Goal: Information Seeking & Learning: Find specific page/section

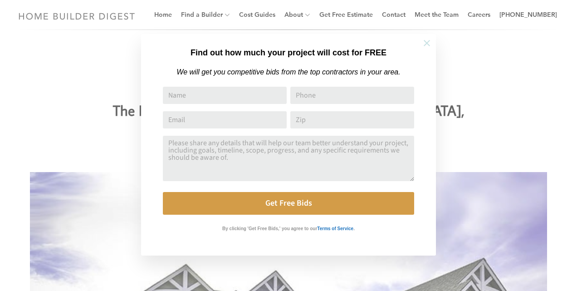
click at [426, 42] on icon at bounding box center [426, 43] width 6 height 6
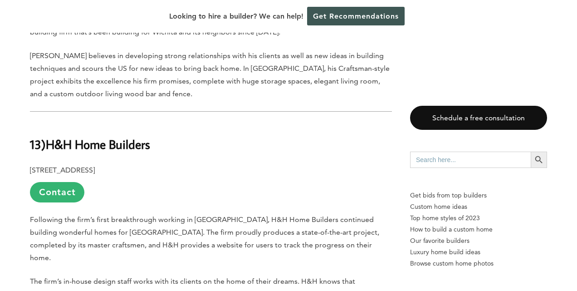
scroll to position [816, 0]
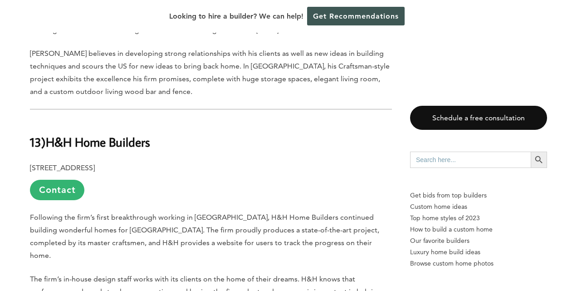
click at [426, 159] on input "Search for:" at bounding box center [470, 159] width 121 height 16
click at [435, 159] on input "Meterainian" at bounding box center [470, 159] width 121 height 16
click at [428, 163] on input "Meterainian" at bounding box center [470, 159] width 121 height 16
type input "Meterainian"
click at [541, 160] on icon "Search" at bounding box center [538, 160] width 10 height 10
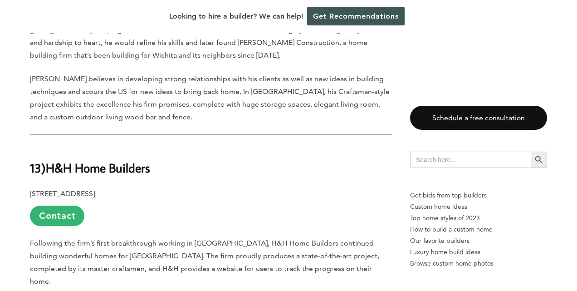
scroll to position [1042, 0]
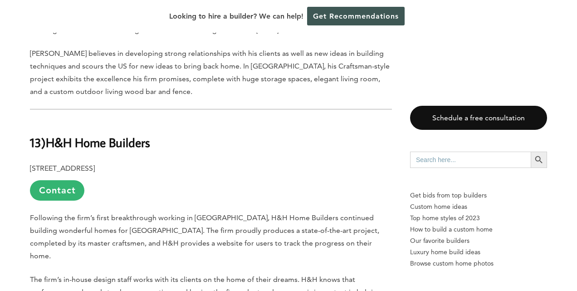
click at [423, 160] on input "Search for:" at bounding box center [470, 159] width 121 height 16
type input "Adoby"
click at [540, 162] on icon "Search" at bounding box center [538, 160] width 10 height 10
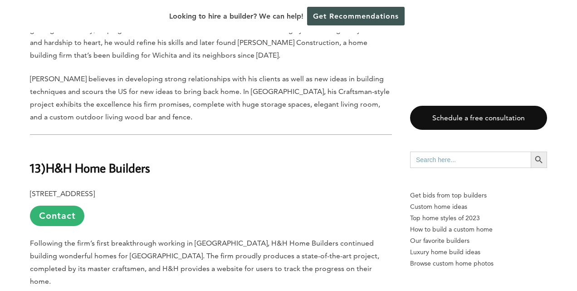
scroll to position [1042, 0]
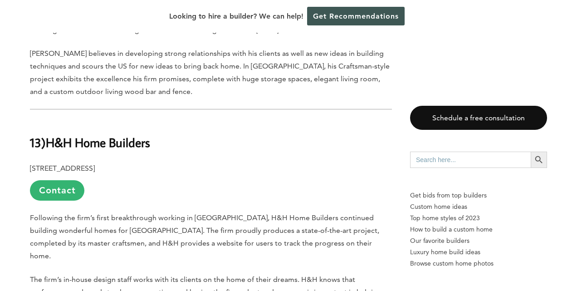
click at [313, 123] on h2 "13) H&H Home Builders" at bounding box center [211, 135] width 362 height 31
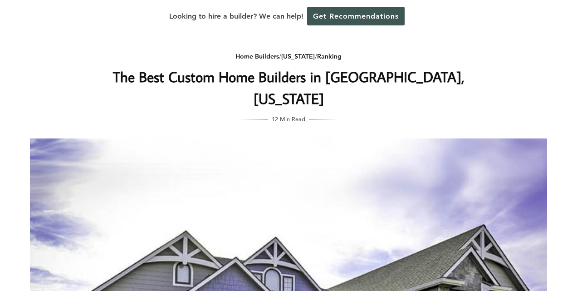
scroll to position [0, 0]
